Goal: Book appointment/travel/reservation

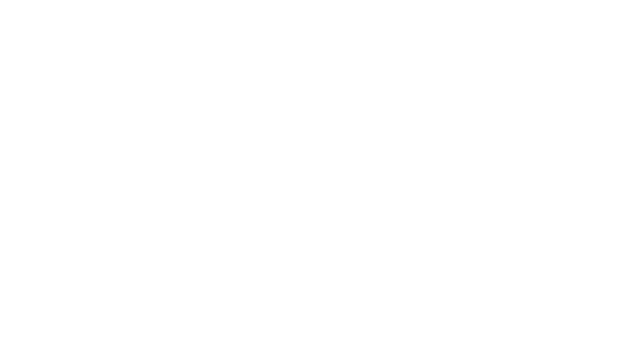
select select "**"
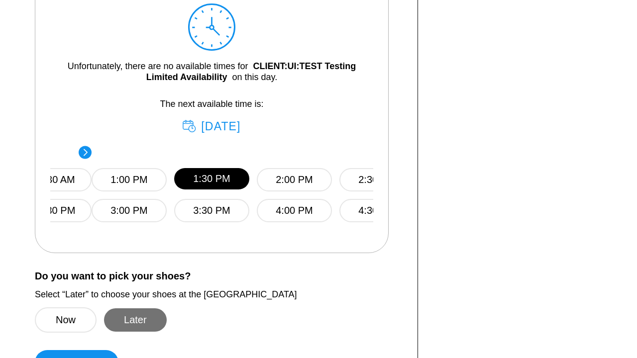
click at [135, 319] on button "Later" at bounding box center [135, 319] width 63 height 23
click at [77, 350] on button "Continue" at bounding box center [77, 362] width 84 height 25
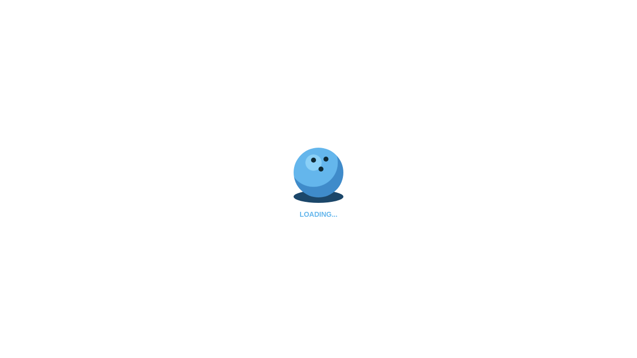
select select "**"
